Goal: Task Accomplishment & Management: Manage account settings

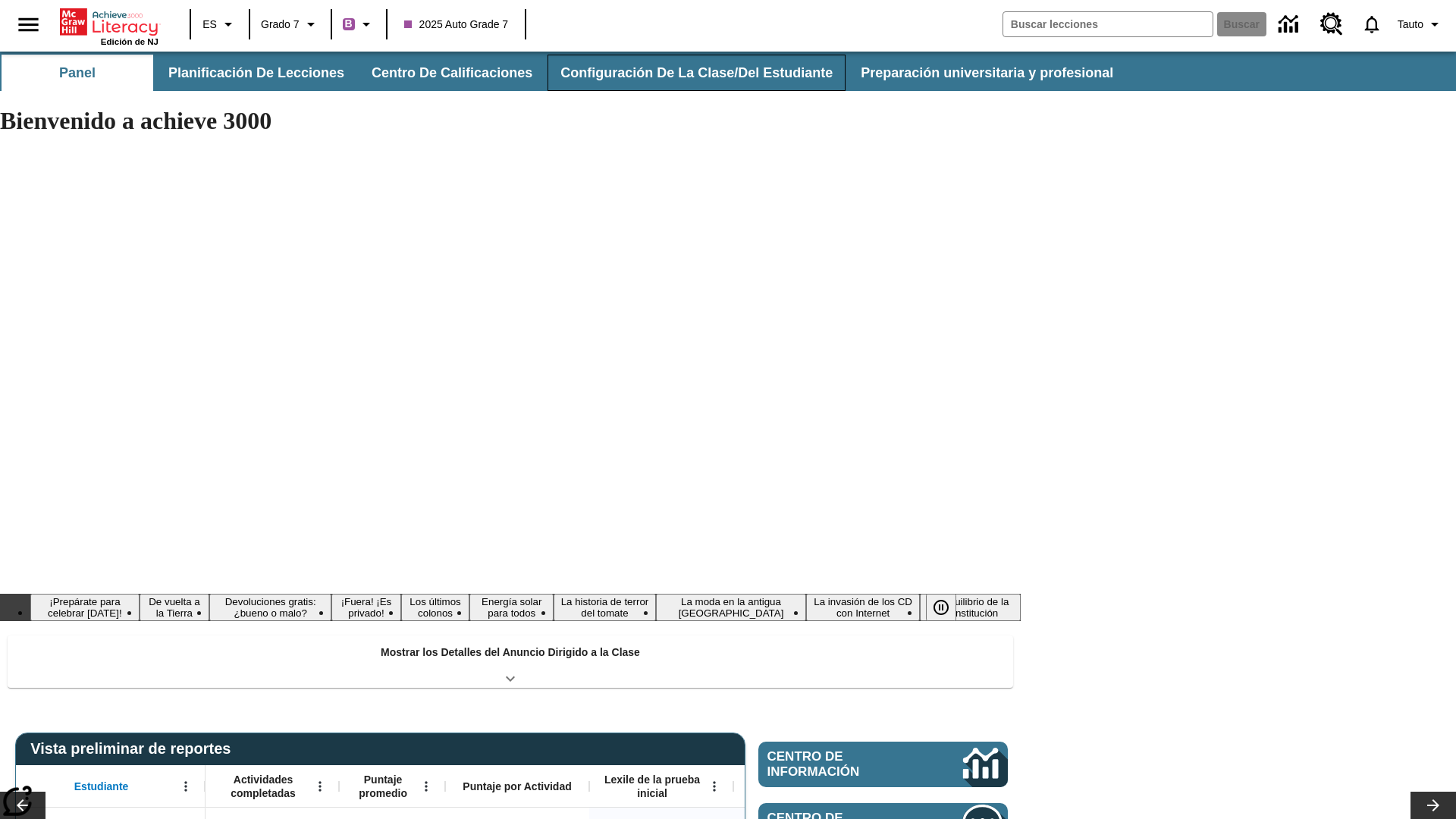
click at [687, 72] on button "Configuración de la clase/del estudiante" at bounding box center [697, 72] width 298 height 37
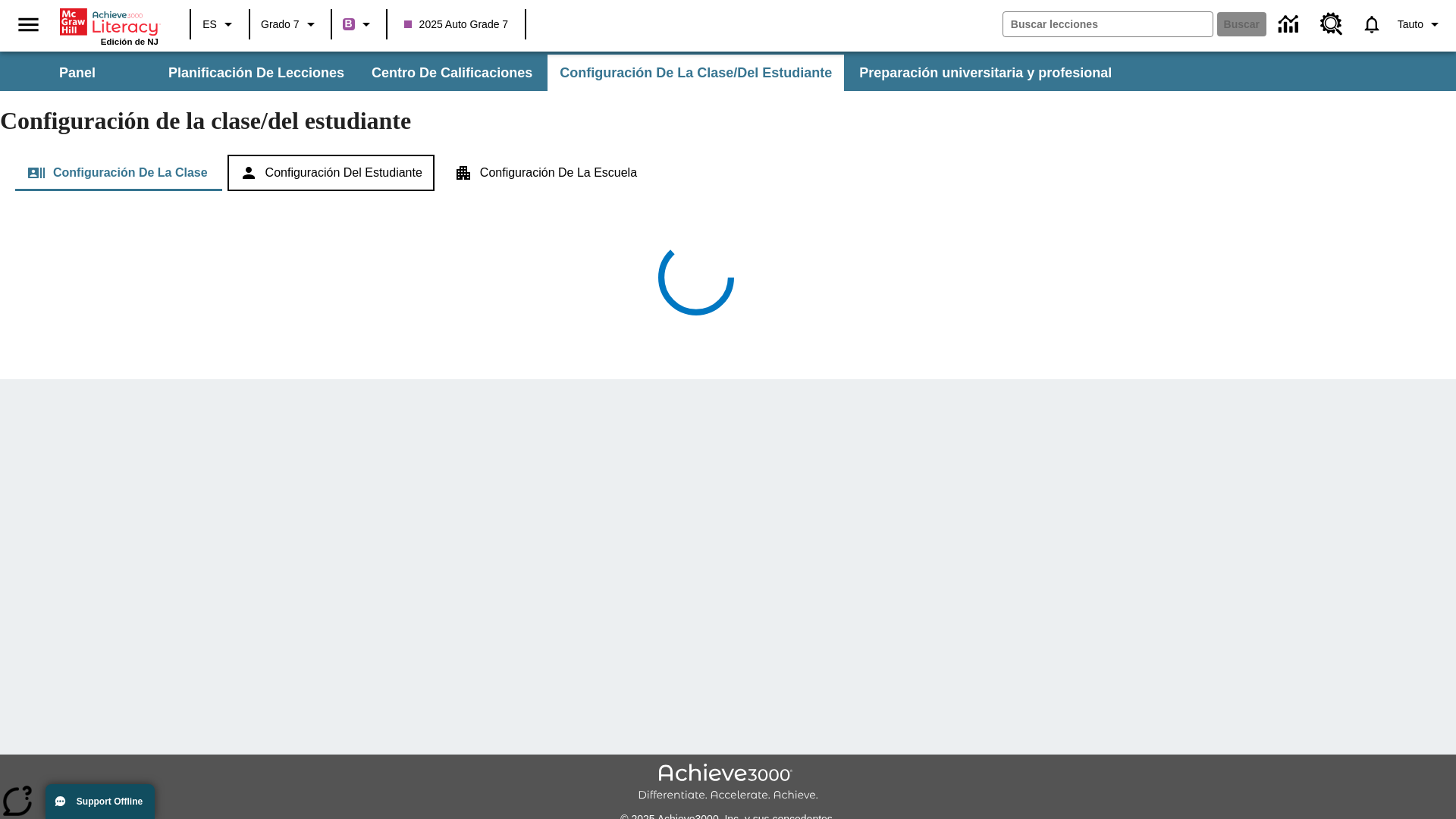
click at [338, 155] on button "Configuración del estudiante" at bounding box center [331, 173] width 207 height 37
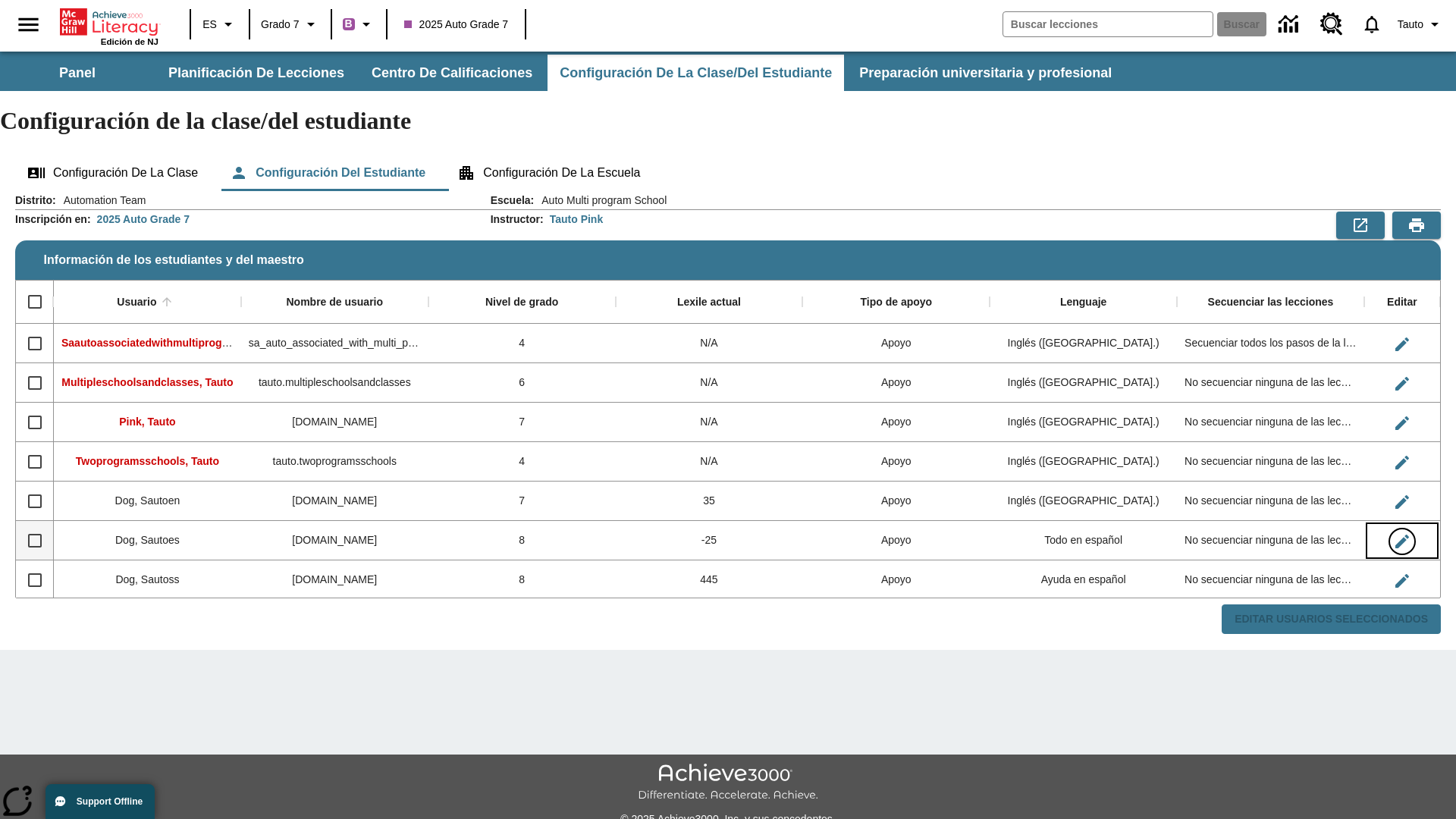
click at [1401, 535] on icon "Editar Usuario" at bounding box center [1402, 542] width 14 height 14
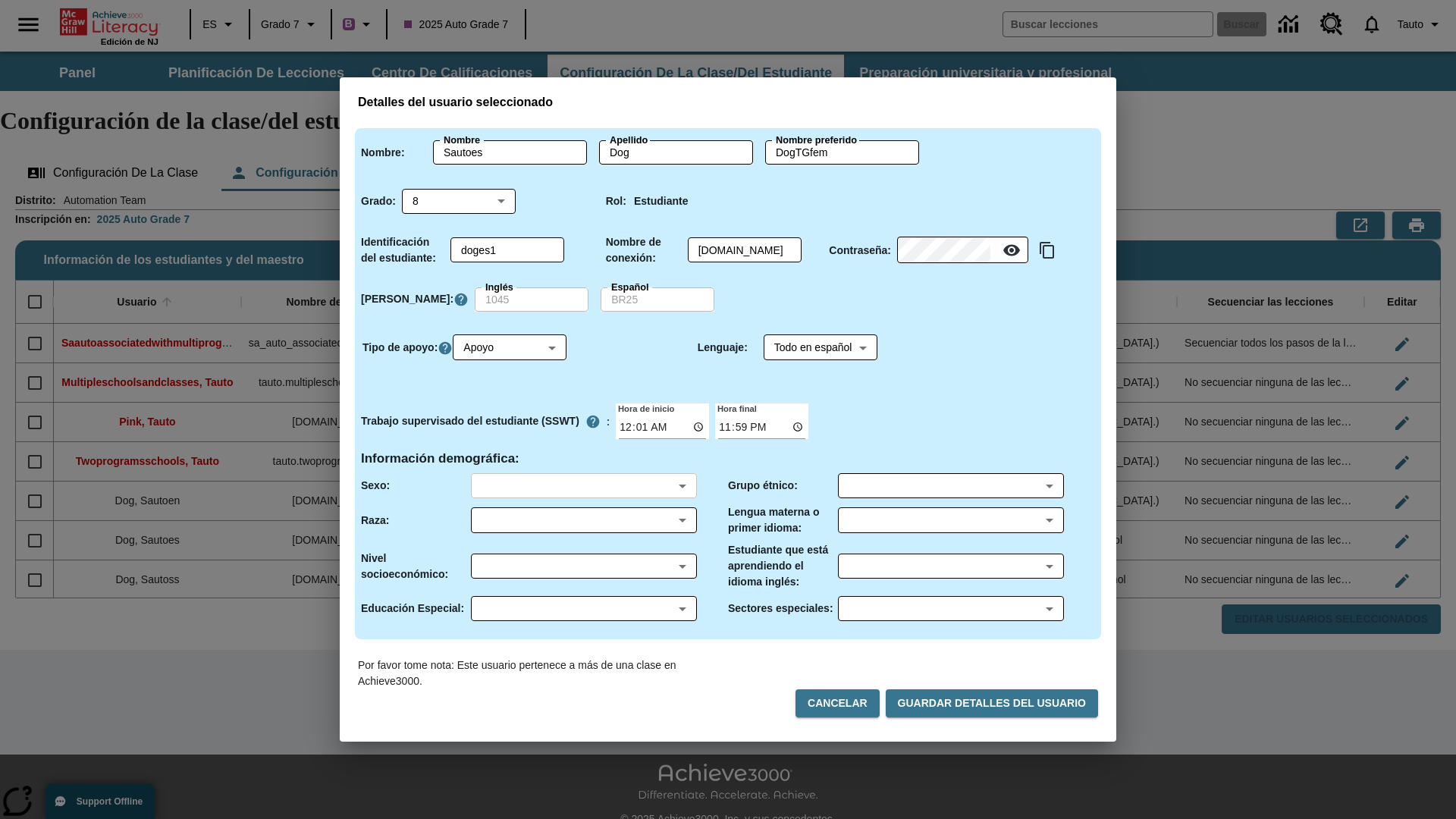
click at [584, 485] on body "Saltar al contenido principal Edición de NJ ES Grado 7 B 2025 Auto Grade 7 Busc…" at bounding box center [728, 452] width 1456 height 801
click at [584, 520] on body "Saltar al contenido principal Edición de NJ ES Grado 7 B 2025 Auto Grade 7 Busc…" at bounding box center [728, 452] width 1456 height 801
click at [584, 566] on body "Saltar al contenido principal Edición de NJ ES Grado 7 B 2025 Auto Grade 7 Busc…" at bounding box center [728, 452] width 1456 height 801
click at [584, 609] on body "Saltar al contenido principal Edición de NJ ES Grado 7 B 2025 Auto Grade 7 Busc…" at bounding box center [728, 452] width 1456 height 801
click at [951, 485] on body "Saltar al contenido principal Edición de NJ ES Grado 7 B 2025 Auto Grade 7 Busc…" at bounding box center [728, 452] width 1456 height 801
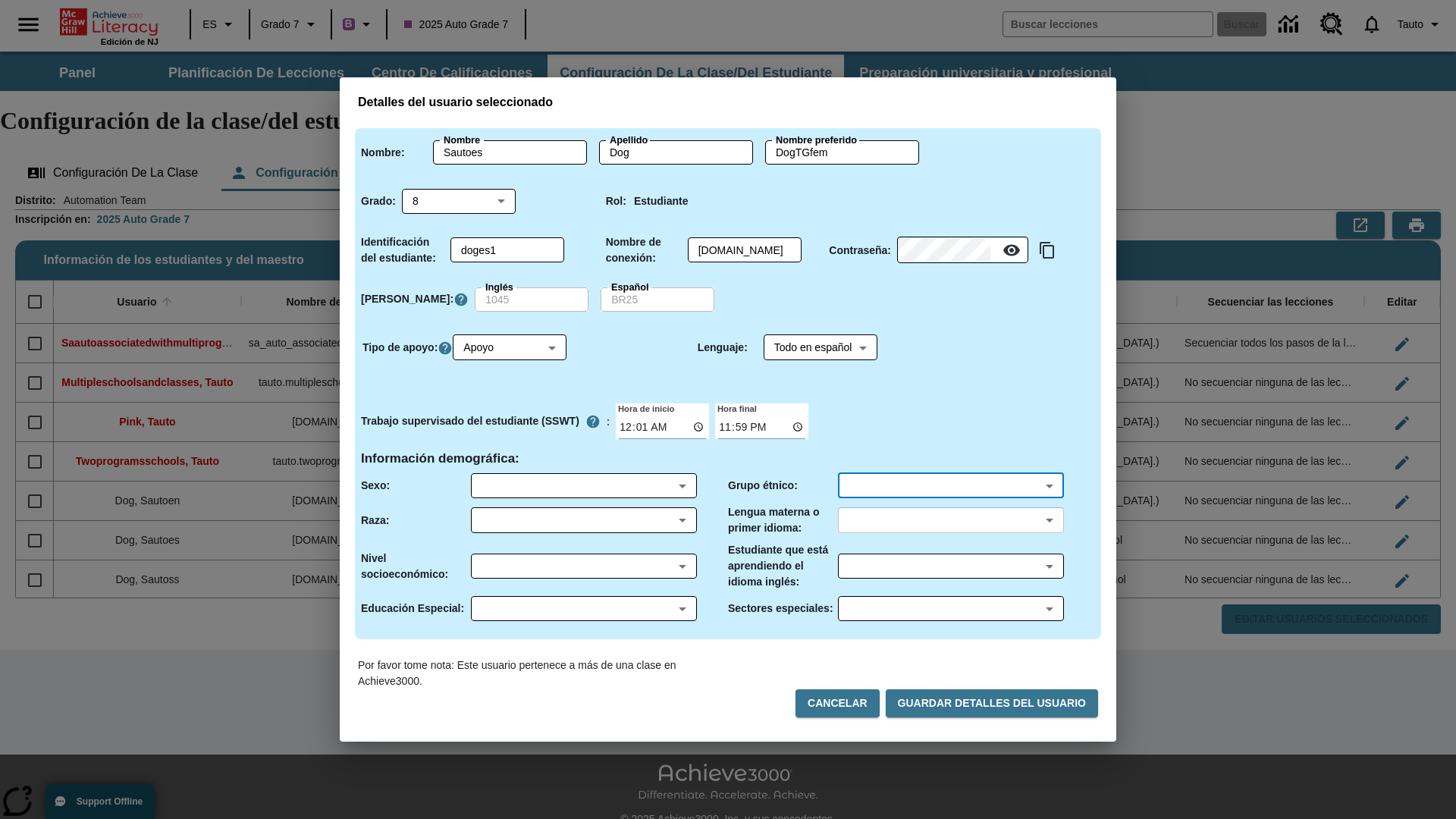
click at [951, 520] on body "Saltar al contenido principal Edición de NJ ES Grado 7 B 2025 Auto Grade 7 Busc…" at bounding box center [728, 452] width 1456 height 801
click at [951, 566] on body "Saltar al contenido principal Edición de NJ ES Grado 7 B 2025 Auto Grade 7 Busc…" at bounding box center [728, 452] width 1456 height 801
